Goal: Transaction & Acquisition: Purchase product/service

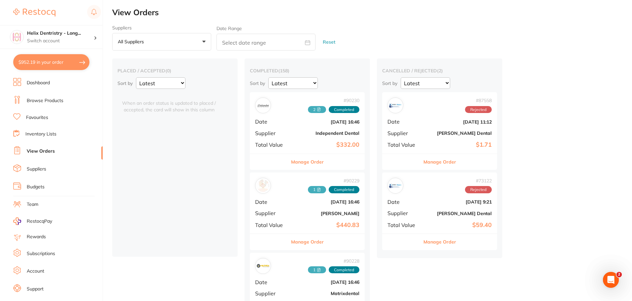
click at [61, 57] on button "$952.19 in your order" at bounding box center [51, 62] width 76 height 16
checkbox input "true"
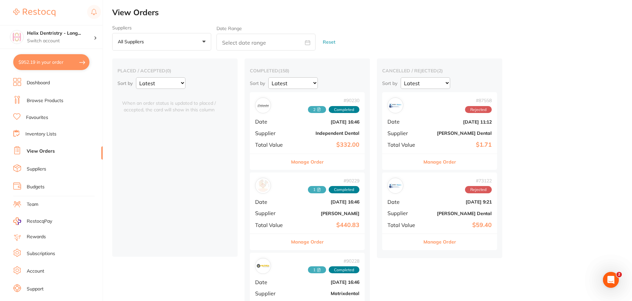
checkbox input "true"
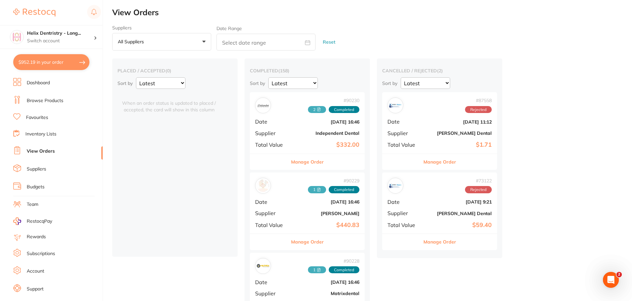
checkbox input "true"
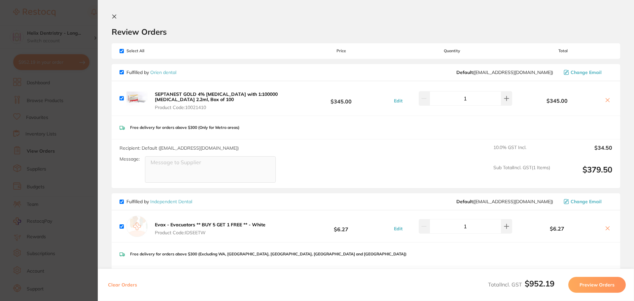
click at [82, 64] on section "Update RRP Set your pre negotiated price for this item. Item Agreed RRP (excl. …" at bounding box center [317, 150] width 634 height 301
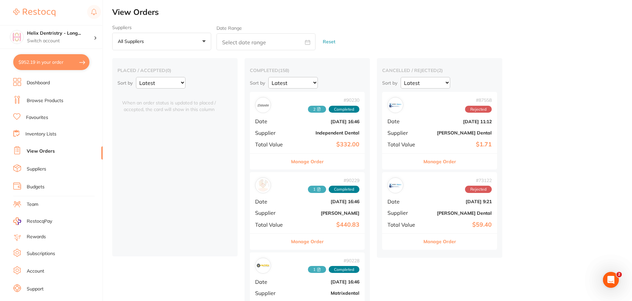
click at [48, 100] on link "Browse Products" at bounding box center [45, 100] width 37 height 7
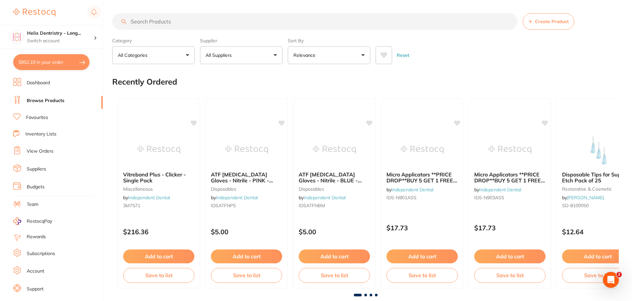
click at [349, 20] on input "search" at bounding box center [314, 21] width 405 height 17
type input "a2 fuji"
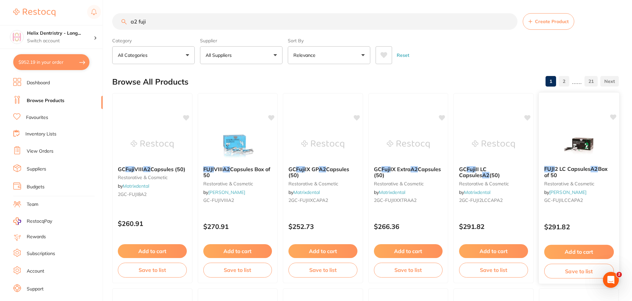
click at [576, 138] on img at bounding box center [578, 143] width 43 height 33
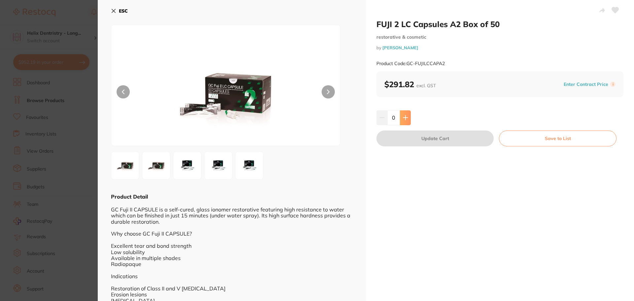
click at [406, 117] on icon at bounding box center [405, 117] width 5 height 5
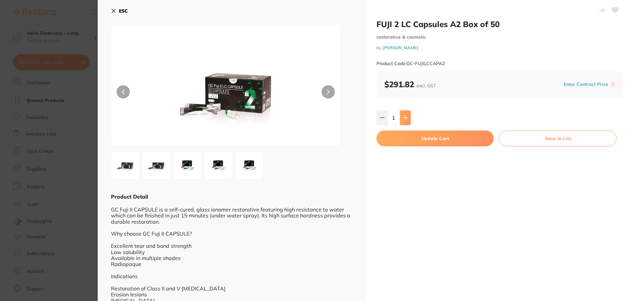
click at [405, 119] on icon at bounding box center [405, 117] width 5 height 5
click at [382, 119] on icon at bounding box center [381, 117] width 5 height 5
type input "1"
click at [57, 95] on section "FUJI 2 LC Capsules A2 Box of 50 restorative & cosmetic by [PERSON_NAME] Product…" at bounding box center [317, 150] width 634 height 301
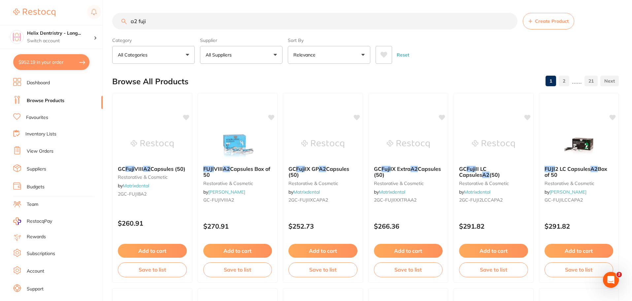
click at [151, 22] on input "a2 fuji" at bounding box center [314, 21] width 405 height 17
click at [138, 20] on input "a2 fuji" at bounding box center [314, 21] width 405 height 17
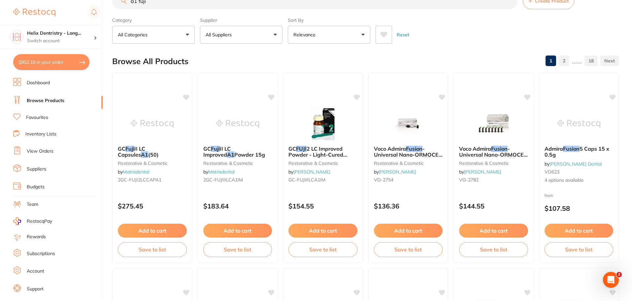
scroll to position [0, 0]
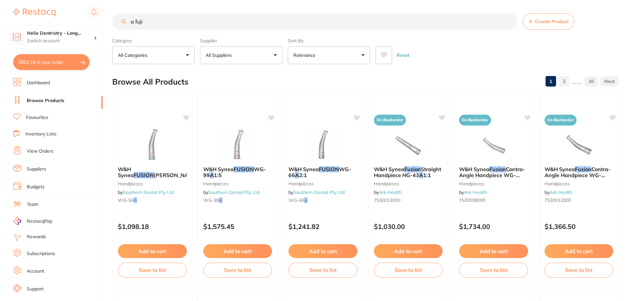
type input "a2 fuji"
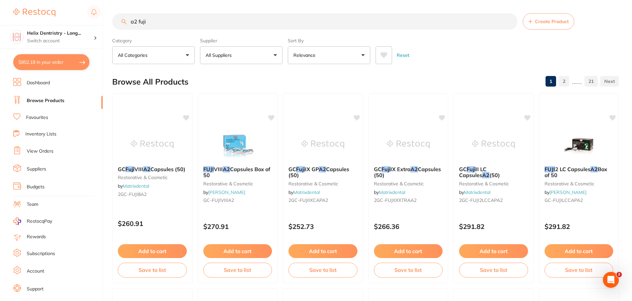
click at [586, 247] on button "Add to cart" at bounding box center [579, 251] width 69 height 14
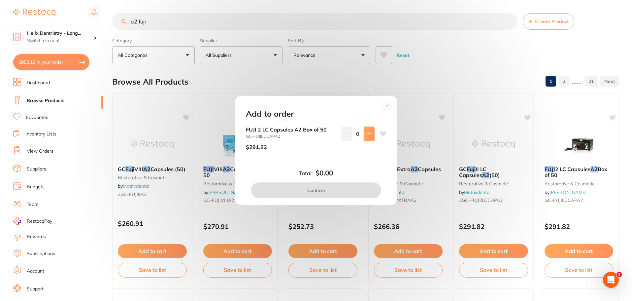
drag, startPoint x: 366, startPoint y: 133, endPoint x: 364, endPoint y: 147, distance: 13.5
click at [367, 133] on icon at bounding box center [369, 133] width 4 height 4
type input "1"
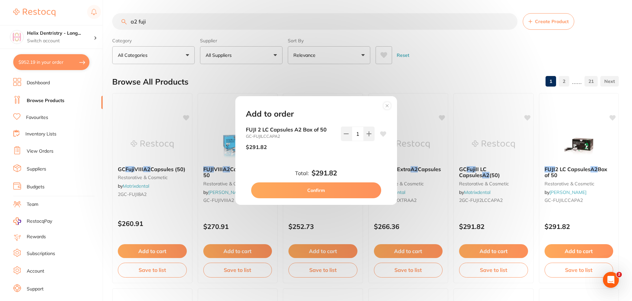
click at [320, 193] on button "Confirm" at bounding box center [316, 190] width 130 height 16
checkbox input "false"
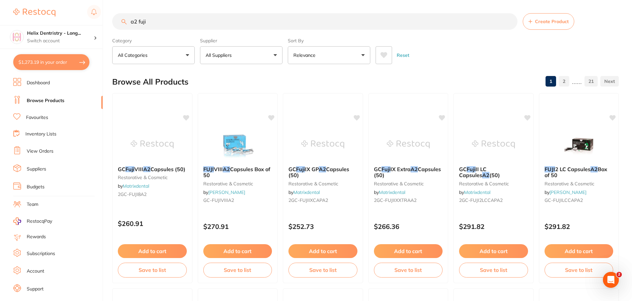
click at [191, 22] on input "a2 fuji" at bounding box center [314, 21] width 405 height 17
click at [190, 21] on input "a2 fuji" at bounding box center [314, 21] width 405 height 17
type input "a"
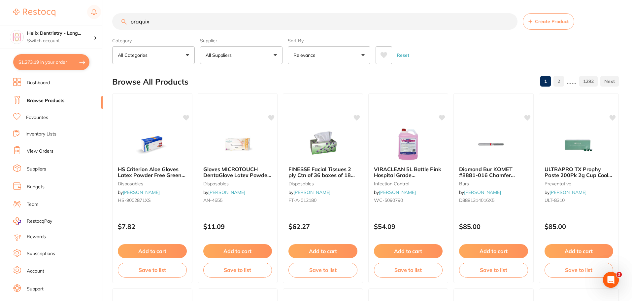
type input "oraquix"
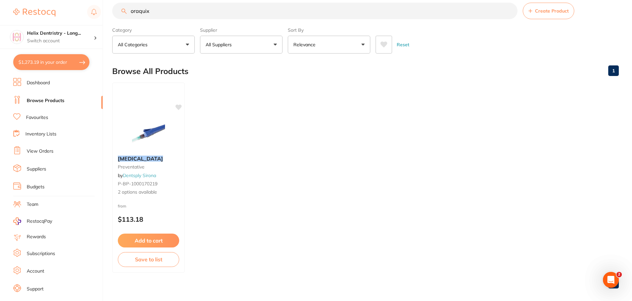
scroll to position [17, 0]
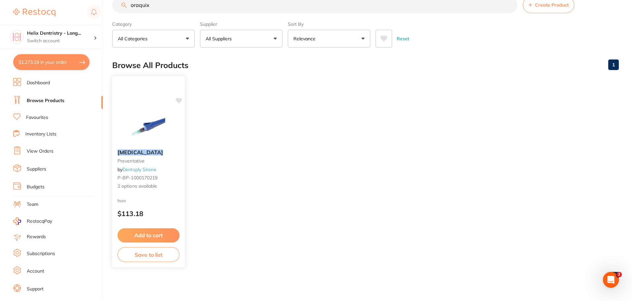
click at [147, 129] on img at bounding box center [148, 127] width 43 height 33
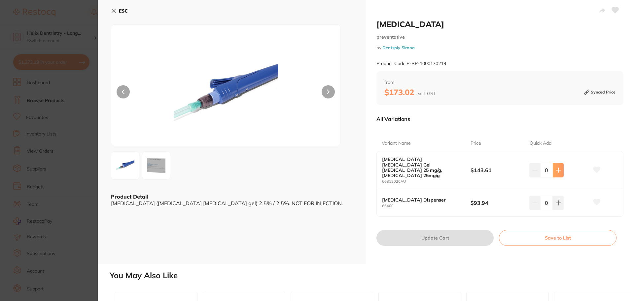
click at [555, 163] on button at bounding box center [558, 170] width 11 height 15
type input "1"
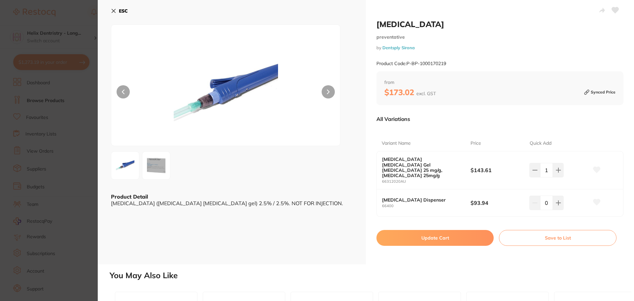
click at [434, 230] on button "Update Cart" at bounding box center [434, 238] width 117 height 16
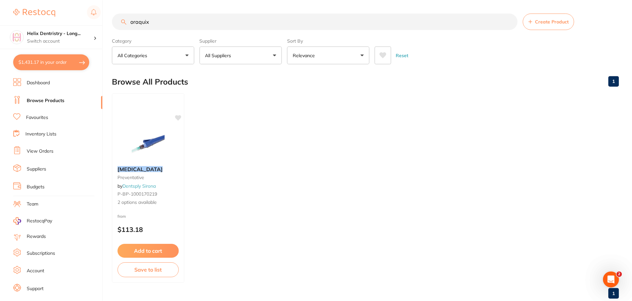
scroll to position [17, 0]
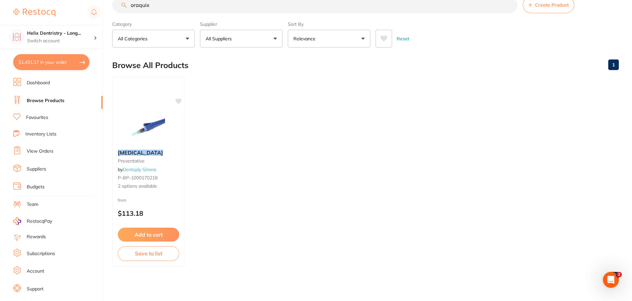
click at [71, 60] on button "$1,431.17 in your order" at bounding box center [51, 62] width 76 height 16
checkbox input "true"
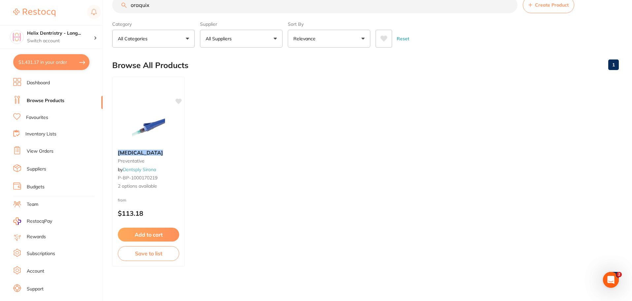
checkbox input "true"
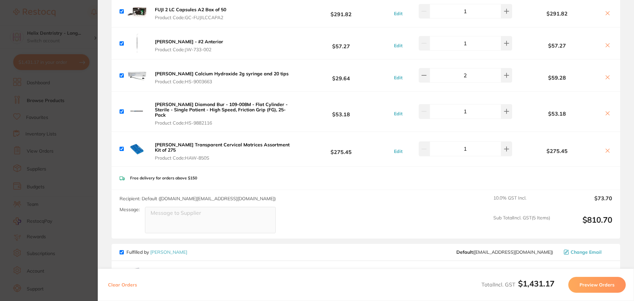
scroll to position [462, 0]
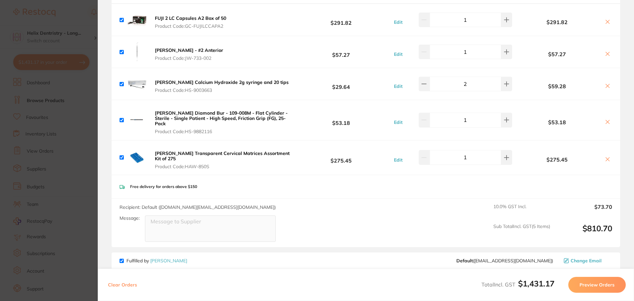
click at [169, 151] on div "[PERSON_NAME] Transparent Cervical Matrices Assortment Kit of 275 Product Code:…" at bounding box center [206, 158] width 172 height 24
click at [179, 155] on b "[PERSON_NAME] Transparent Cervical Matrices Assortment Kit of 275" at bounding box center [222, 155] width 135 height 11
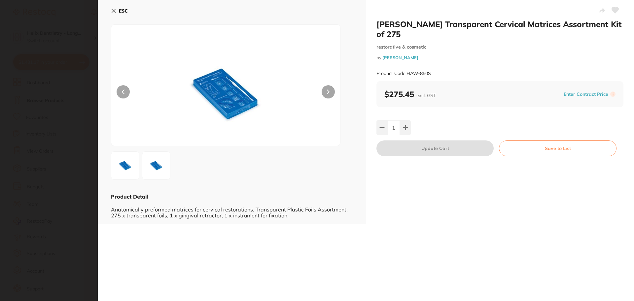
scroll to position [0, 0]
click at [113, 8] on button "ESC" at bounding box center [119, 10] width 17 height 11
